Goal: Information Seeking & Learning: Learn about a topic

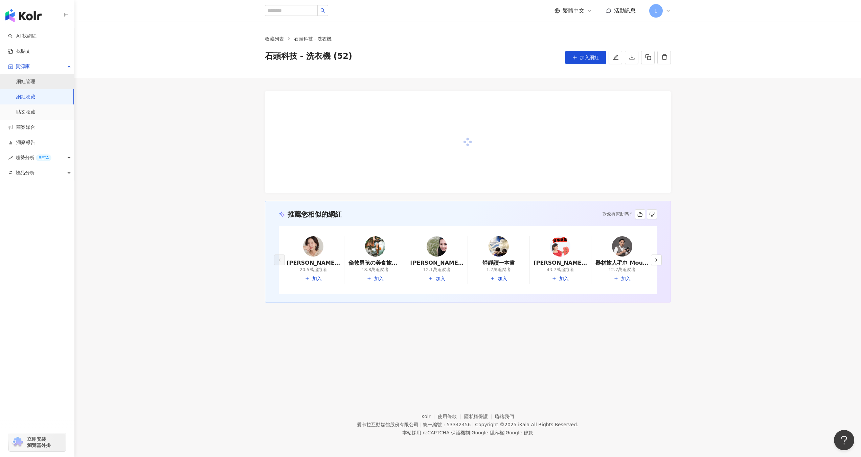
click at [28, 78] on link "網紅管理" at bounding box center [25, 81] width 19 height 7
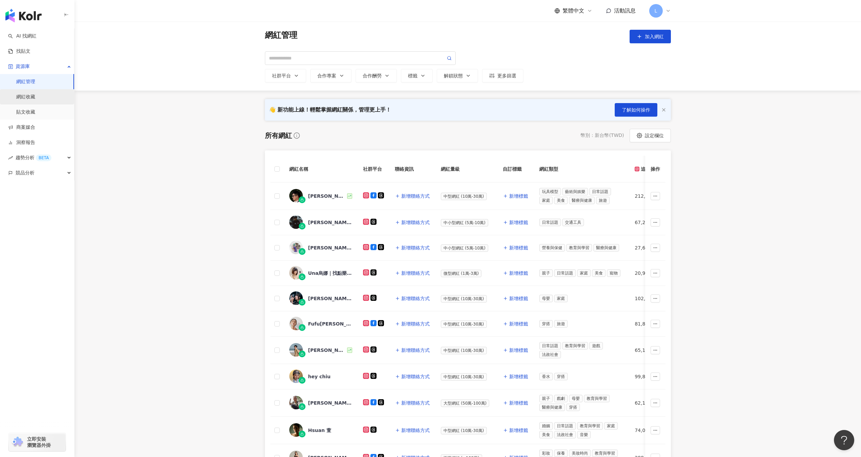
click at [28, 100] on link "網紅收藏" at bounding box center [25, 97] width 19 height 7
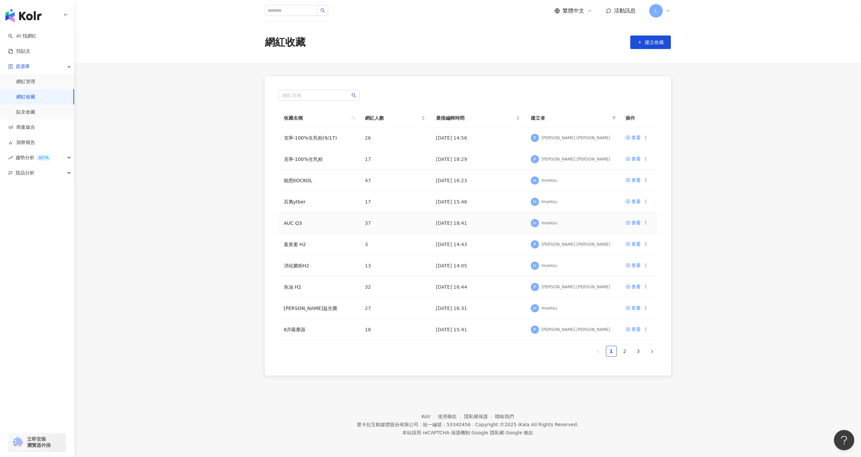
click at [293, 216] on td "AUC Q3" at bounding box center [318, 223] width 81 height 21
click at [292, 220] on td "AUC Q3" at bounding box center [318, 223] width 81 height 21
click at [634, 223] on div "查看" at bounding box center [635, 222] width 9 height 7
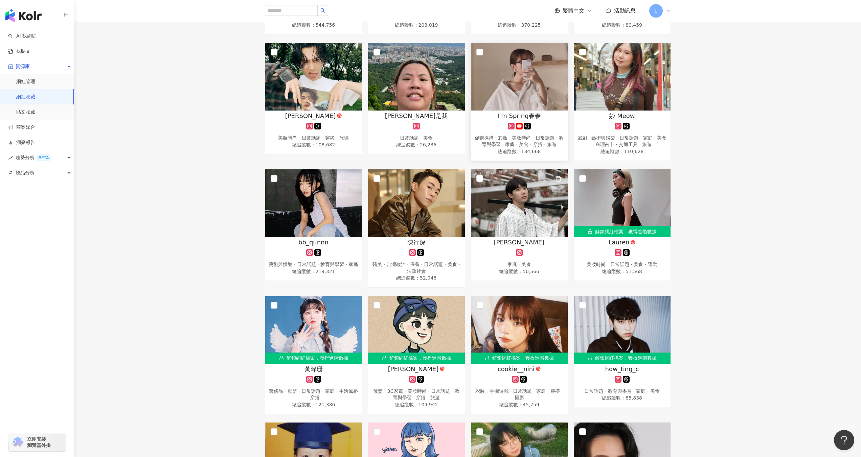
scroll to position [175, 0]
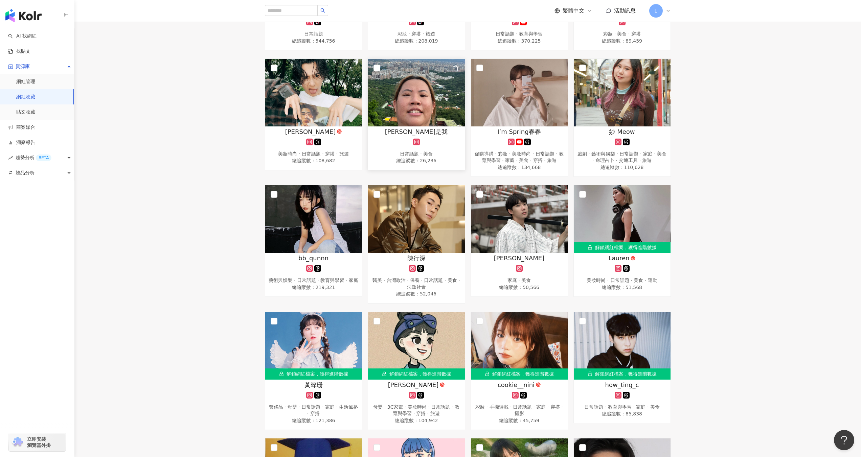
click at [431, 109] on img at bounding box center [416, 93] width 97 height 68
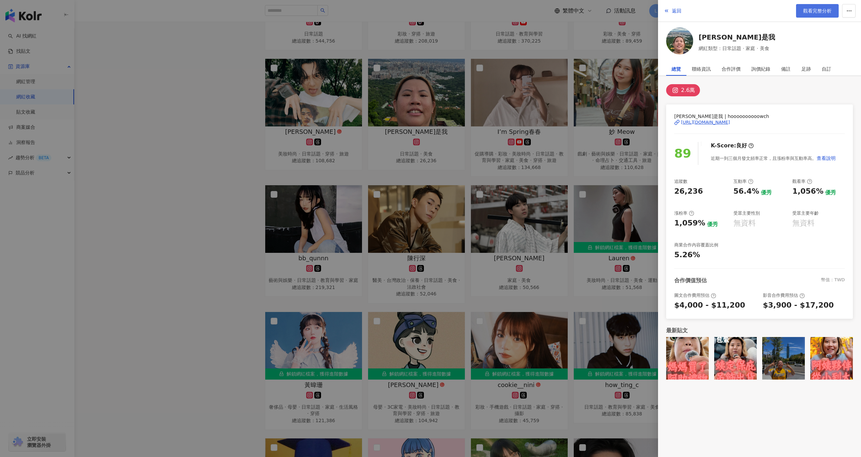
click at [819, 10] on span "觀看完整分析" at bounding box center [817, 10] width 28 height 5
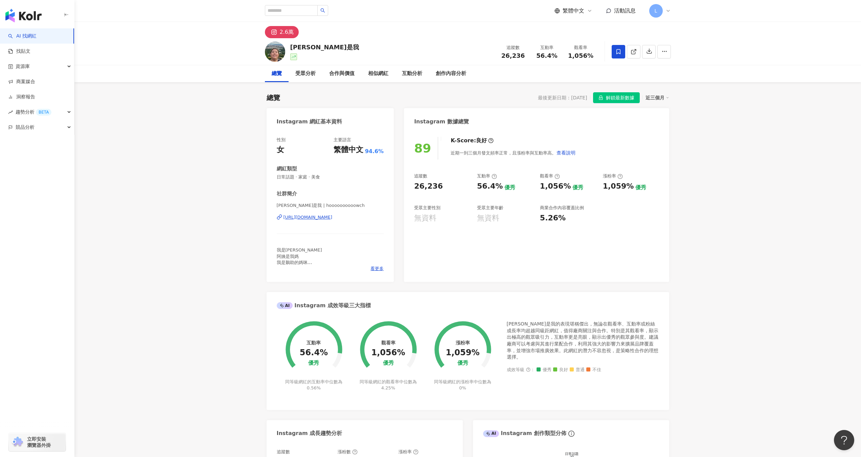
click at [614, 98] on span "解鎖最新數據" at bounding box center [620, 98] width 28 height 11
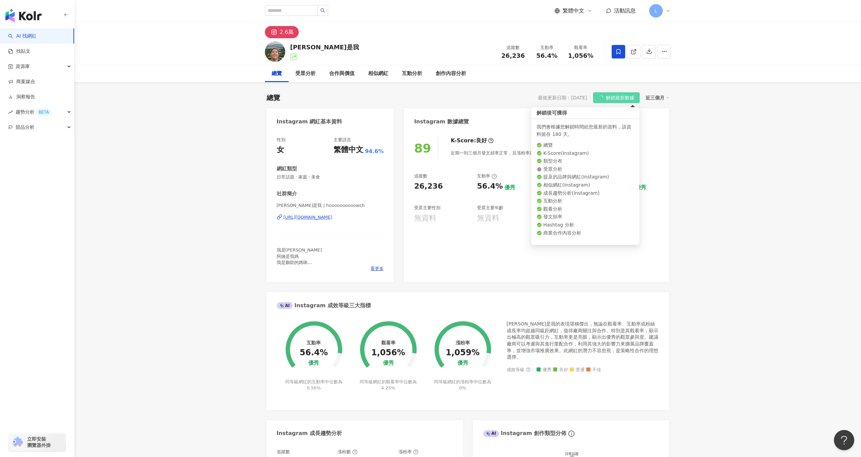
click at [485, 210] on div "受眾主要年齡" at bounding box center [490, 208] width 26 height 6
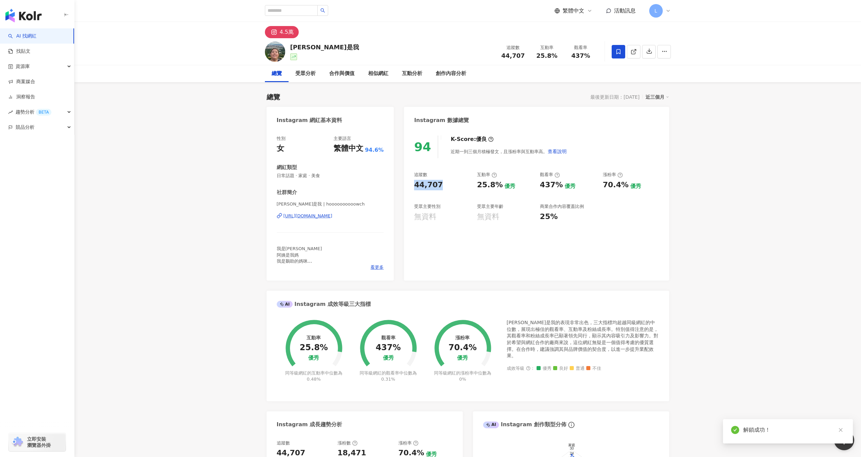
drag, startPoint x: 413, startPoint y: 186, endPoint x: 445, endPoint y: 186, distance: 32.1
click at [445, 186] on div "94 K-Score : 優良 近期一到三個月積極發文，且漲粉率與互動率高。 查看說明 追蹤數 44,707 互動率 25.8% 優秀 觀看率 437% 優秀…" at bounding box center [536, 205] width 265 height 152
copy div "44,707"
